Goal: Information Seeking & Learning: Get advice/opinions

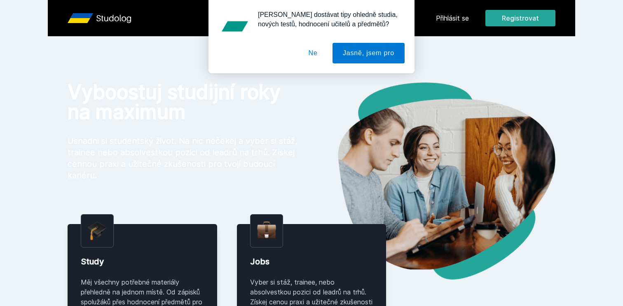
click at [316, 53] on button "Ne" at bounding box center [313, 53] width 30 height 21
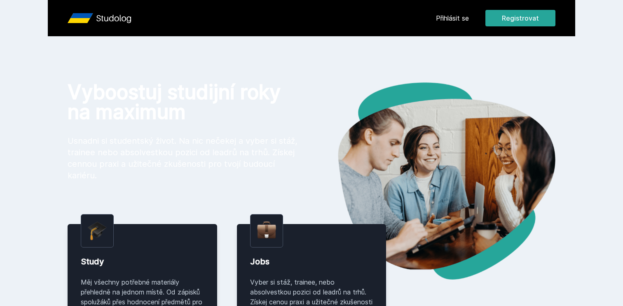
click at [451, 17] on link "Přihlásit se" at bounding box center [452, 18] width 33 height 10
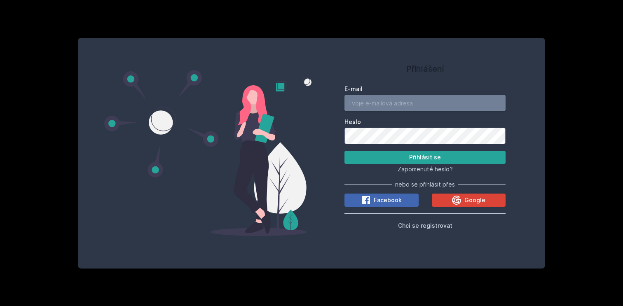
click at [370, 99] on input "E-mail" at bounding box center [424, 103] width 161 height 16
type input "dolj25@vse.cz"
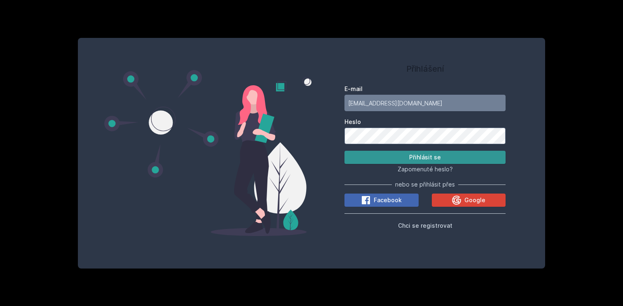
click at [428, 161] on button "Přihlásit se" at bounding box center [424, 157] width 161 height 13
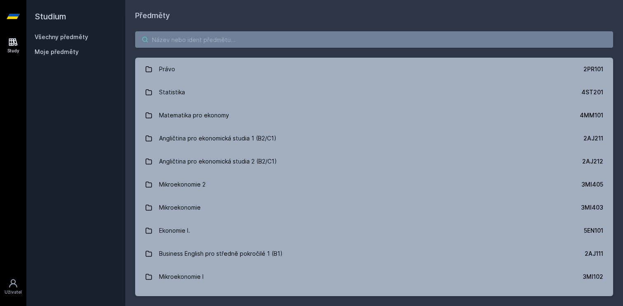
click at [166, 35] on input "search" at bounding box center [374, 39] width 478 height 16
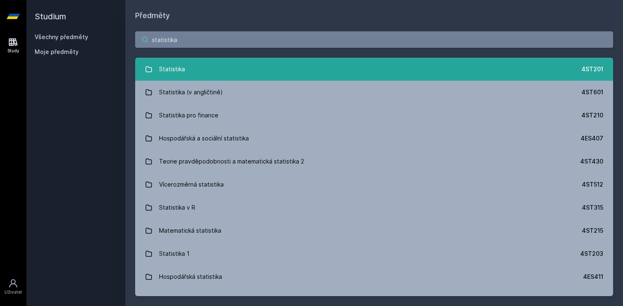
type input "statistika"
click at [169, 73] on div "Statistika" at bounding box center [172, 69] width 26 height 16
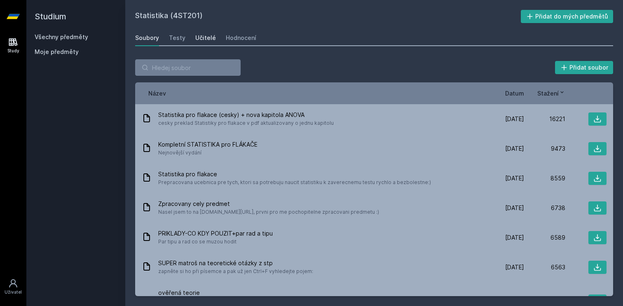
click at [210, 39] on div "Učitelé" at bounding box center [205, 38] width 21 height 8
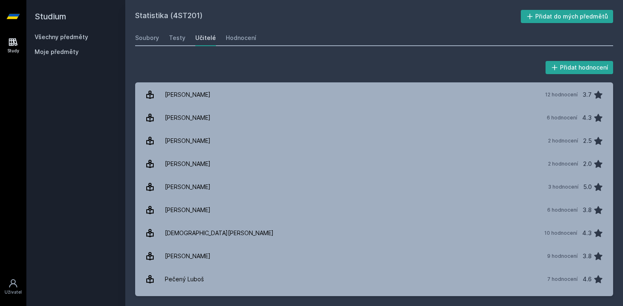
scroll to position [771, 0]
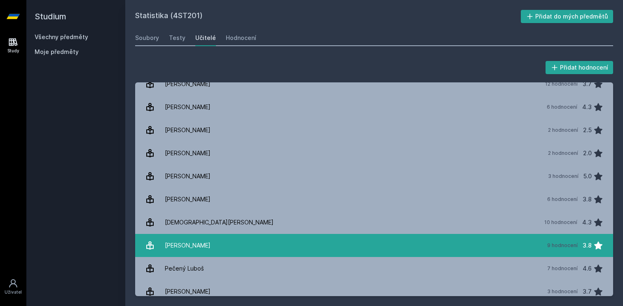
click at [235, 240] on link "Pecáková Iva 9 hodnocení 3.8" at bounding box center [374, 245] width 478 height 23
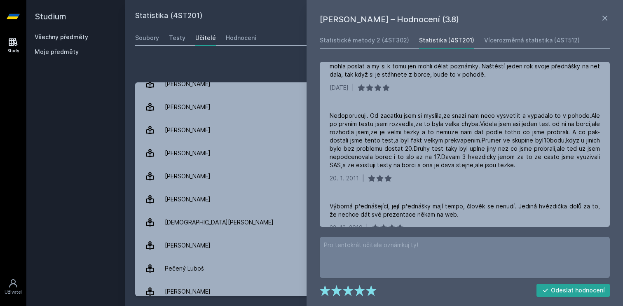
scroll to position [198, 0]
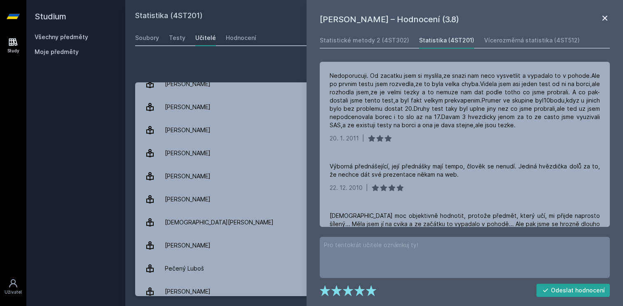
click at [608, 16] on icon at bounding box center [605, 18] width 10 height 10
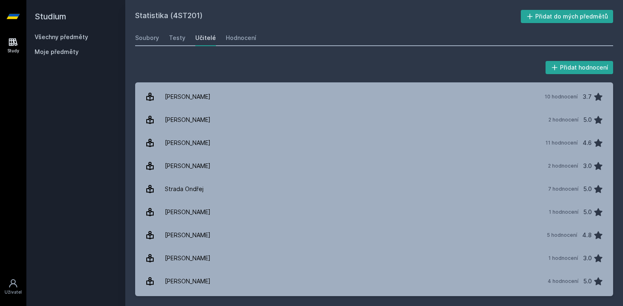
scroll to position [1099, 0]
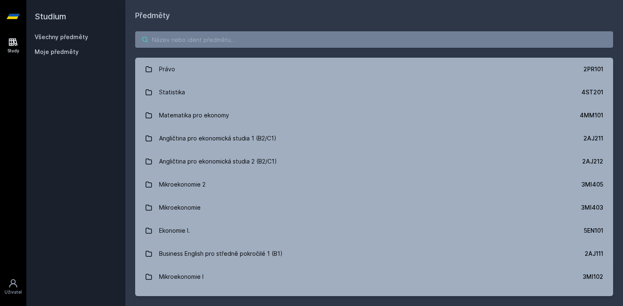
click at [158, 42] on input "search" at bounding box center [374, 39] width 478 height 16
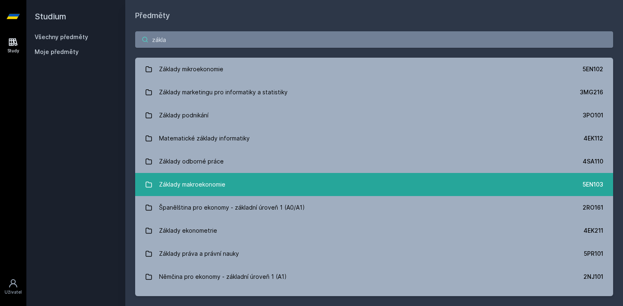
type input "zákla"
click at [212, 192] on div "Základy makroekonomie" at bounding box center [192, 184] width 66 height 16
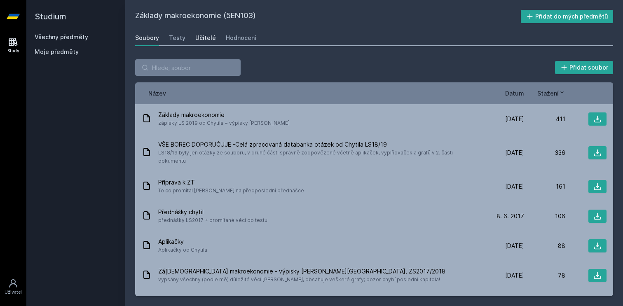
click at [206, 40] on div "Učitelé" at bounding box center [205, 38] width 21 height 8
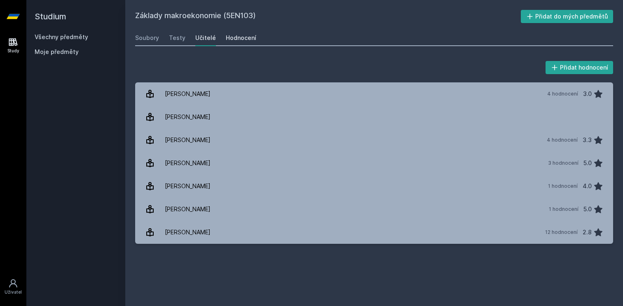
click at [243, 34] on div "Hodnocení" at bounding box center [241, 38] width 30 height 8
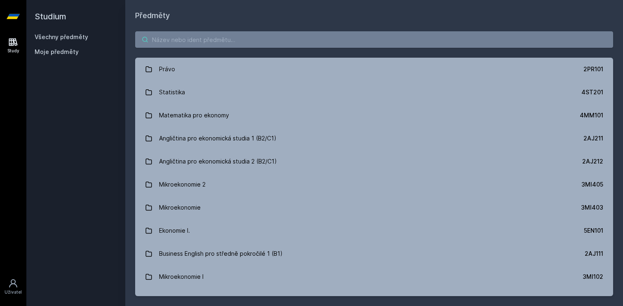
click at [178, 47] on input "search" at bounding box center [374, 39] width 478 height 16
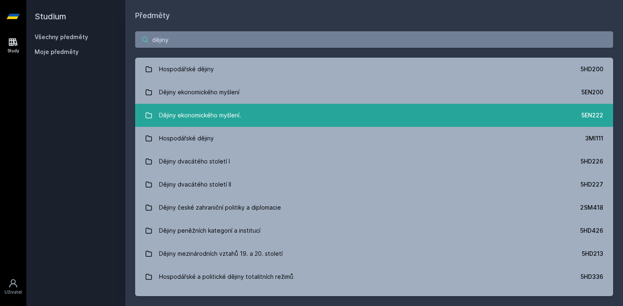
type input "dějiny"
click at [248, 118] on link "Dějiny ekonomického myšlení. 5EN222" at bounding box center [374, 115] width 478 height 23
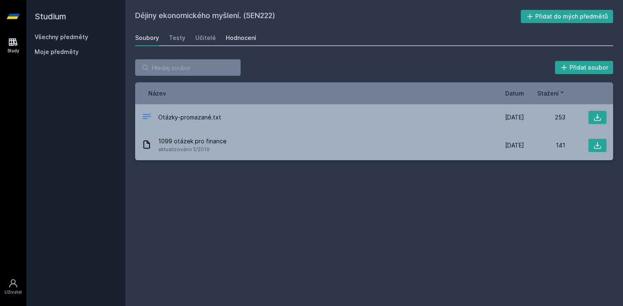
click at [229, 35] on div "Hodnocení" at bounding box center [241, 38] width 30 height 8
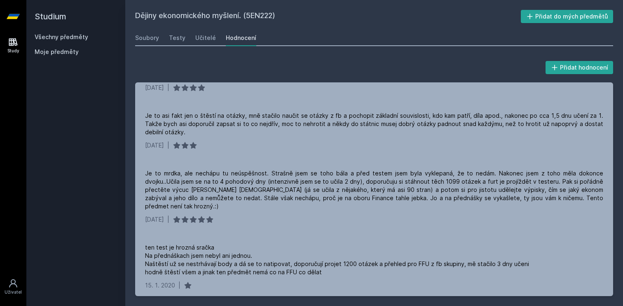
scroll to position [258, 0]
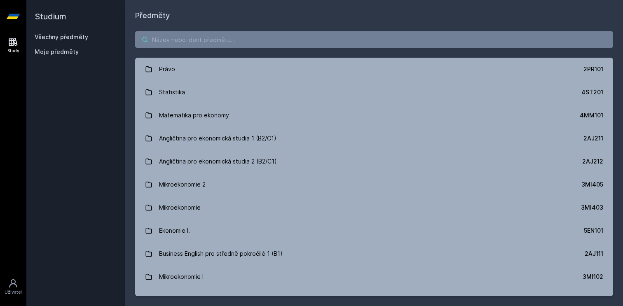
click at [230, 41] on input "search" at bounding box center [374, 39] width 478 height 16
paste input "5EN200"
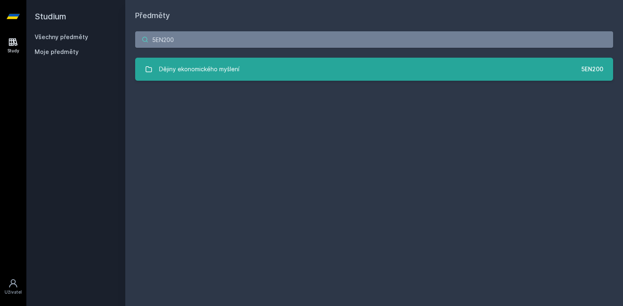
type input "5EN200"
click at [230, 65] on div "Dějiny ekonomického myšlení" at bounding box center [199, 69] width 80 height 16
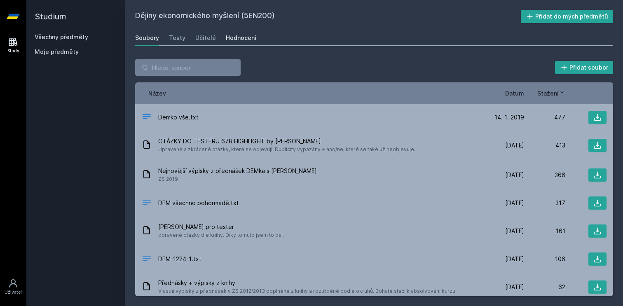
click at [236, 37] on div "Hodnocení" at bounding box center [241, 38] width 30 height 8
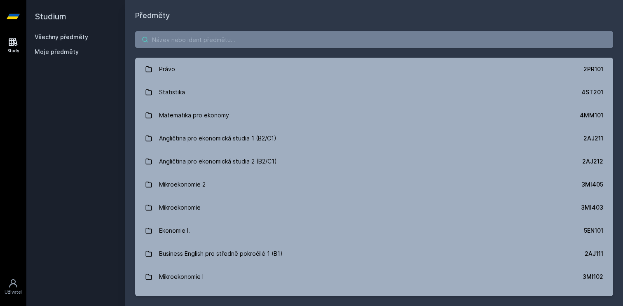
click at [200, 45] on input "search" at bounding box center [374, 39] width 478 height 16
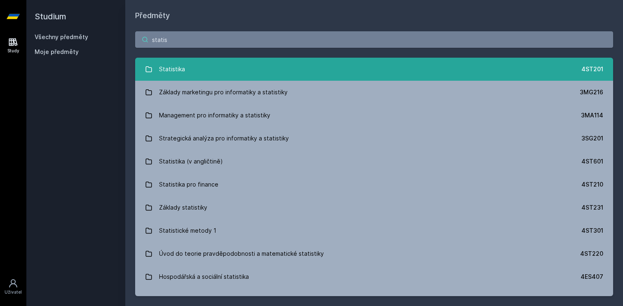
type input "statis"
click at [190, 77] on link "Statistika 4ST201" at bounding box center [374, 69] width 478 height 23
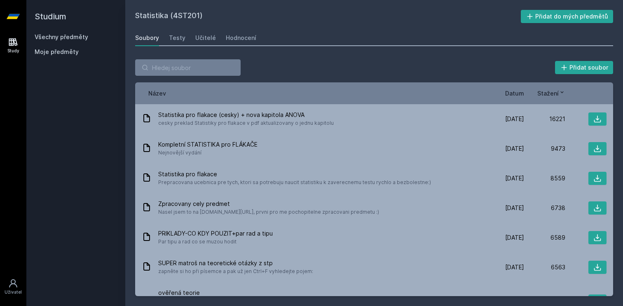
click at [235, 29] on div "Statistika (4ST201) Přidat do mých předmětů Soubory Testy Učitelé Hodnocení Při…" at bounding box center [374, 153] width 478 height 286
click at [238, 43] on link "Hodnocení" at bounding box center [241, 38] width 30 height 16
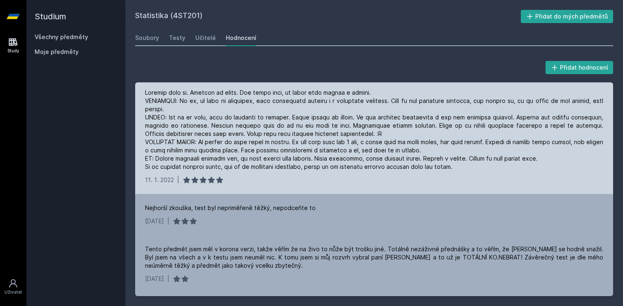
scroll to position [270, 0]
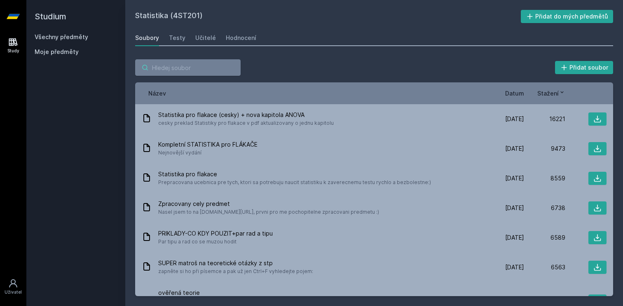
click at [188, 71] on input "search" at bounding box center [187, 67] width 105 height 16
paste input "5HP200"
type input "5HP200"
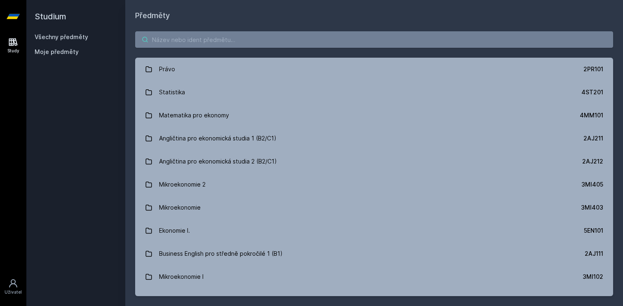
click at [177, 40] on input "search" at bounding box center [374, 39] width 478 height 16
paste input "5HP200"
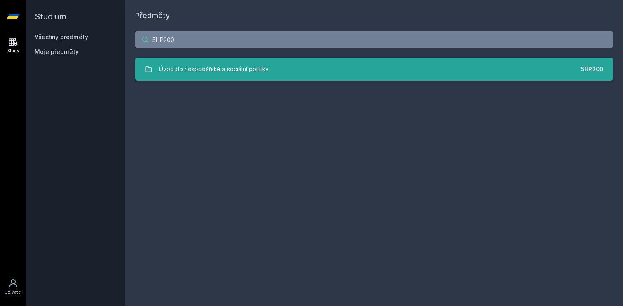
type input "5HP200"
click at [200, 70] on div "Úvod do hospodářské a sociální politiky" at bounding box center [214, 69] width 110 height 16
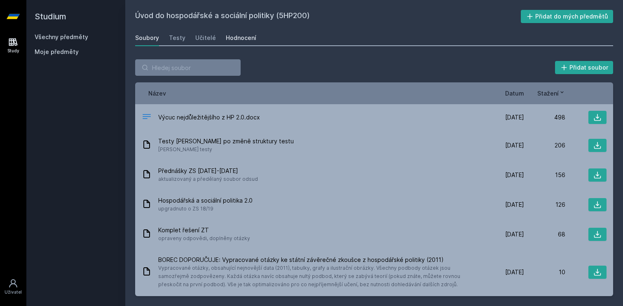
click at [231, 37] on div "Hodnocení" at bounding box center [241, 38] width 30 height 8
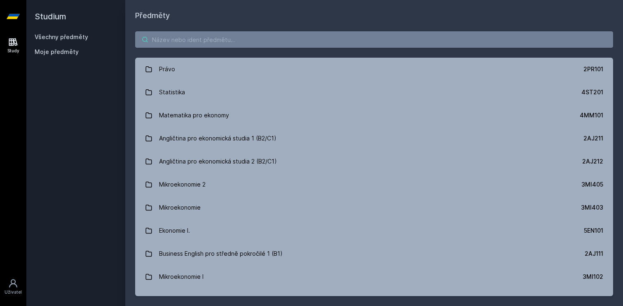
click at [233, 38] on input "search" at bounding box center [374, 39] width 478 height 16
paste input "5IE250"
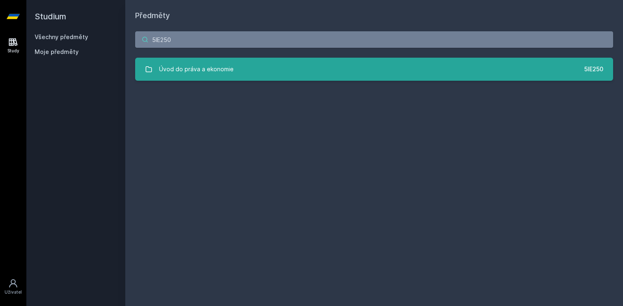
type input "5IE250"
click at [191, 77] on link "Úvod do práva a ekonomie 5IE250" at bounding box center [374, 69] width 478 height 23
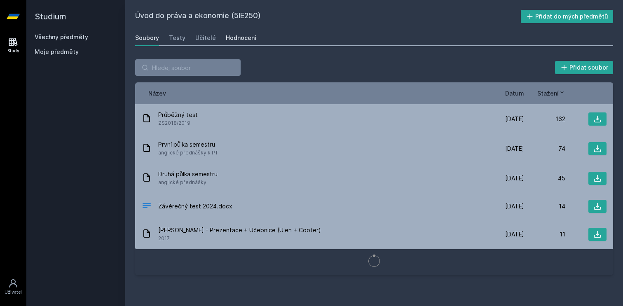
click at [230, 39] on div "Hodnocení" at bounding box center [241, 38] width 30 height 8
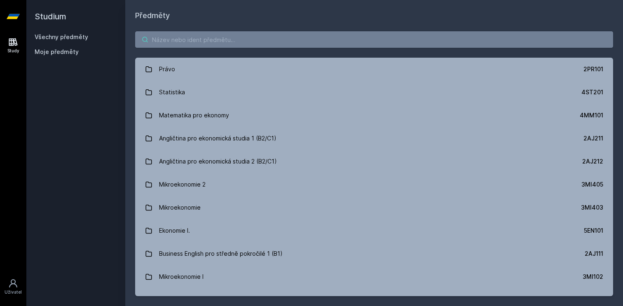
click at [194, 35] on input "search" at bounding box center [374, 39] width 478 height 16
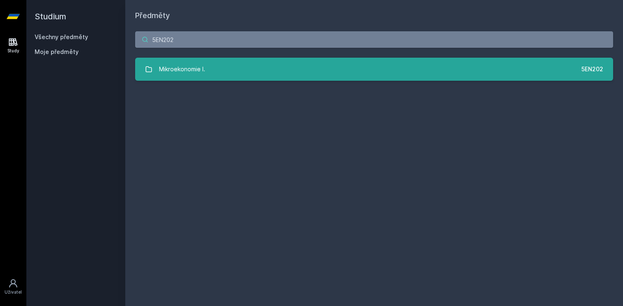
type input "5EN202"
click at [225, 67] on link "Mikroekonomie I. 5EN202" at bounding box center [374, 69] width 478 height 23
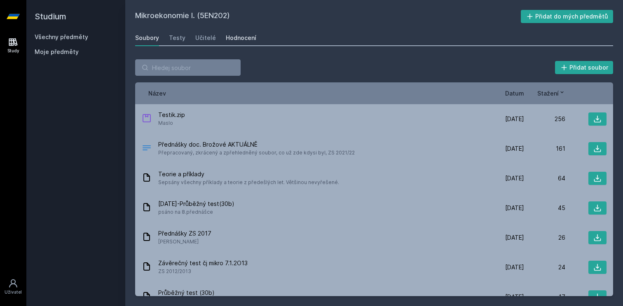
click at [233, 40] on div "Hodnocení" at bounding box center [241, 38] width 30 height 8
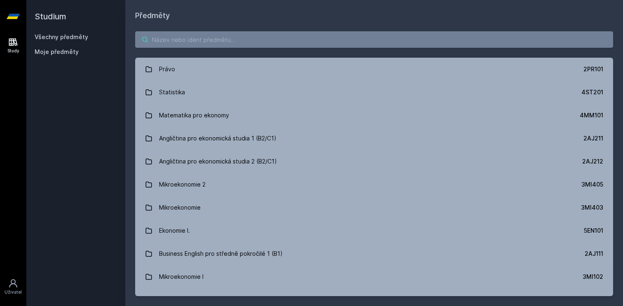
click at [187, 42] on input "search" at bounding box center [374, 39] width 478 height 16
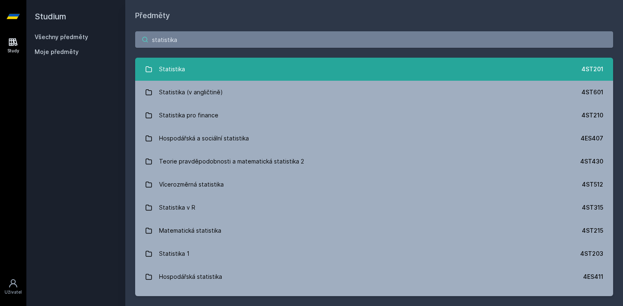
type input "statistika"
click at [177, 76] on div "Statistika" at bounding box center [172, 69] width 26 height 16
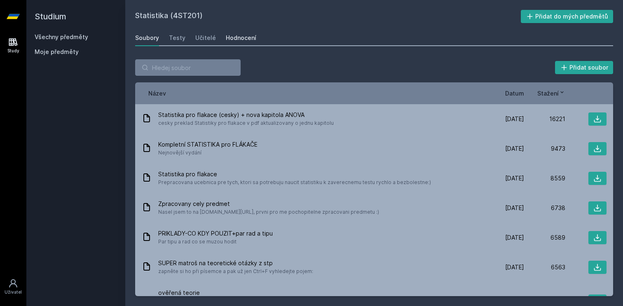
click at [234, 31] on link "Hodnocení" at bounding box center [241, 38] width 30 height 16
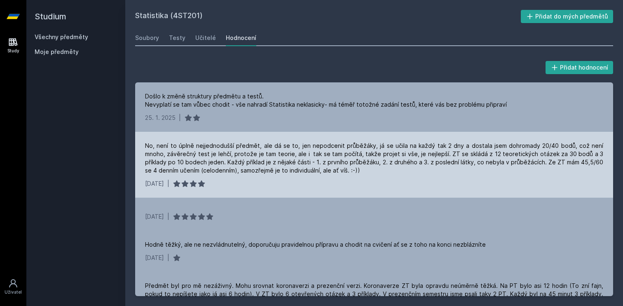
scroll to position [113, 0]
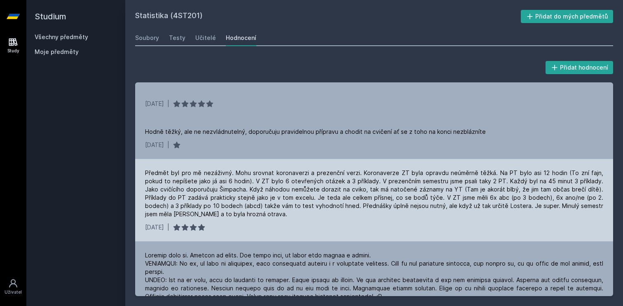
click at [456, 204] on div "Předmět byl pro mě nezáživný. Mohu srovnat koronaverzi a prezenční verzi. Koron…" at bounding box center [374, 193] width 458 height 49
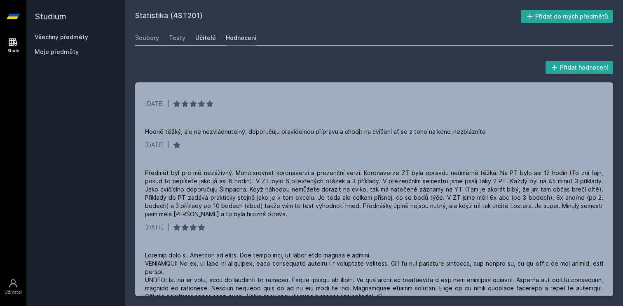
click at [209, 44] on link "Učitelé" at bounding box center [205, 38] width 21 height 16
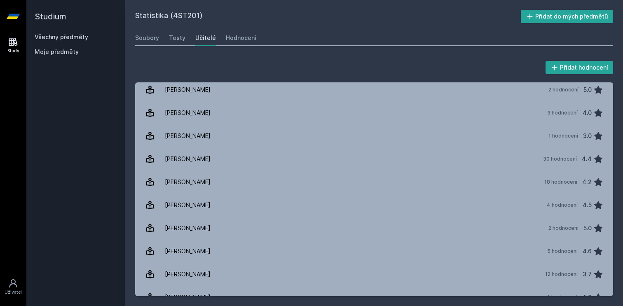
scroll to position [623, 0]
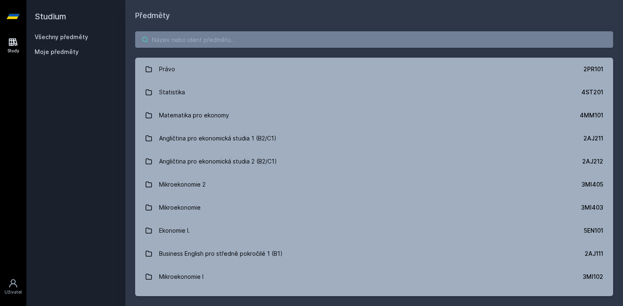
click at [260, 42] on input "search" at bounding box center [374, 39] width 478 height 16
paste input "5EN252"
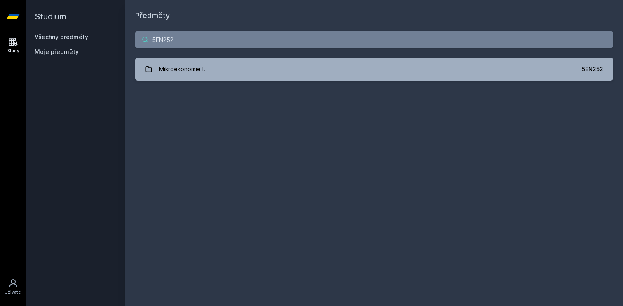
type input "5EN252"
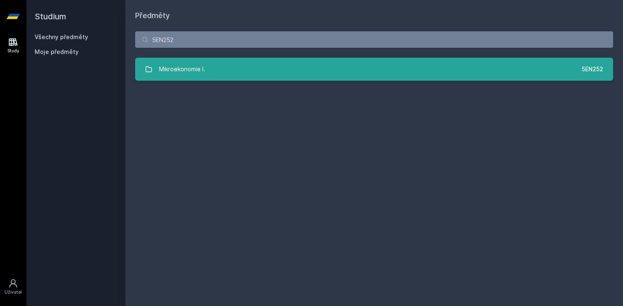
click at [278, 72] on link "Mikroekonomie I. 5EN252" at bounding box center [374, 69] width 478 height 23
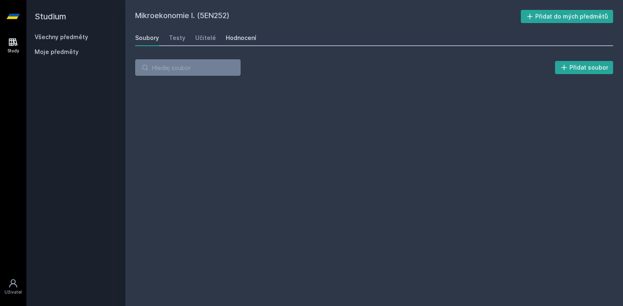
click at [227, 31] on link "Hodnocení" at bounding box center [241, 38] width 30 height 16
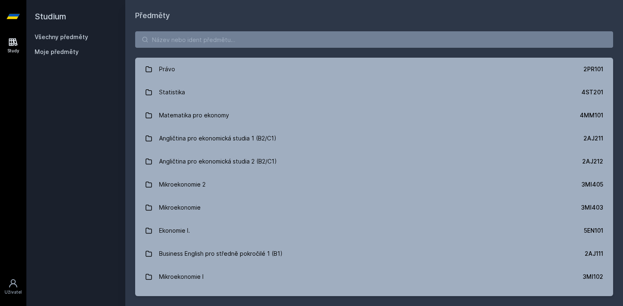
click at [222, 22] on div "Právo 2PR101 Statistika 4ST201 Matematika pro ekonomy 4MM101 Angličtina pro eko…" at bounding box center [374, 163] width 498 height 285
click at [228, 41] on input "search" at bounding box center [374, 39] width 478 height 16
paste input "5EN100"
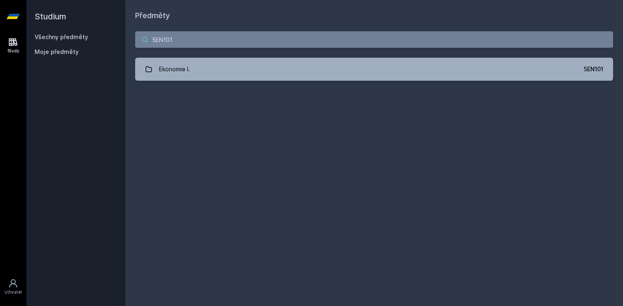
type input "5EN101"
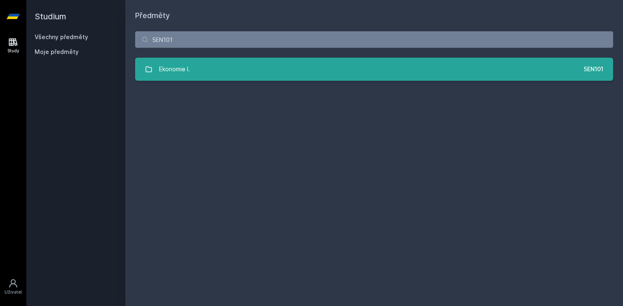
click at [182, 67] on div "Ekonomie I." at bounding box center [174, 69] width 31 height 16
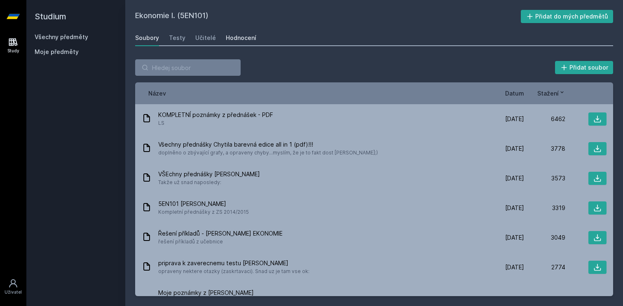
click at [234, 39] on div "Hodnocení" at bounding box center [241, 38] width 30 height 8
